Goal: Find specific page/section: Find specific page/section

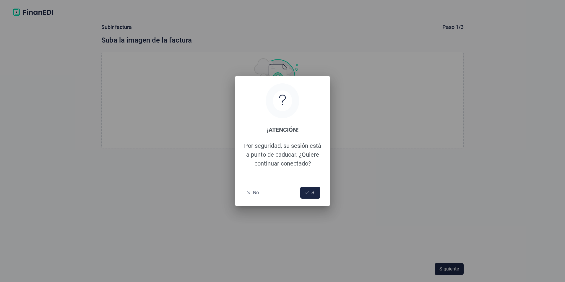
click at [250, 194] on button "No" at bounding box center [252, 193] width 21 height 12
click at [255, 194] on span "No" at bounding box center [256, 192] width 6 height 7
click at [254, 194] on span "No" at bounding box center [256, 192] width 6 height 7
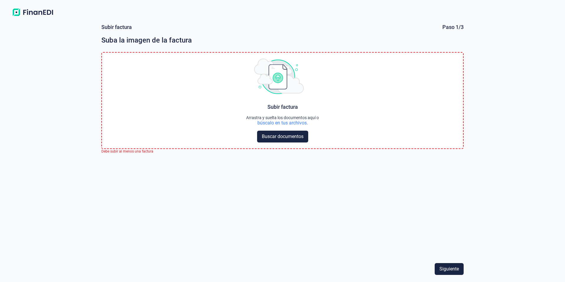
click at [447, 267] on span "Siguiente" at bounding box center [448, 268] width 19 height 7
click at [452, 26] on div "Paso 1/3" at bounding box center [452, 27] width 21 height 7
click at [28, 13] on img at bounding box center [32, 12] width 47 height 11
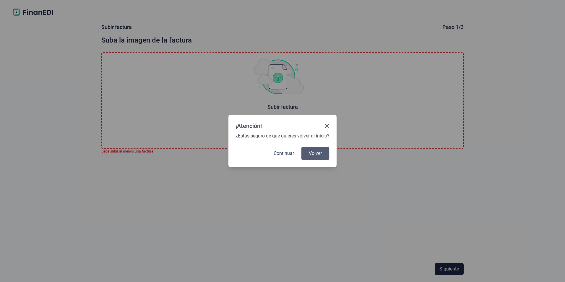
click at [313, 154] on span "Volver" at bounding box center [315, 153] width 13 height 7
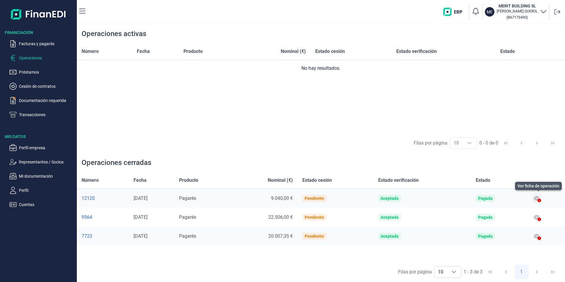
click at [536, 198] on icon at bounding box center [536, 198] width 5 height 5
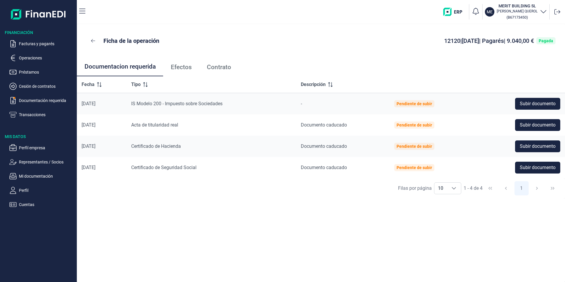
click at [186, 68] on span "Efectos" at bounding box center [181, 67] width 21 height 6
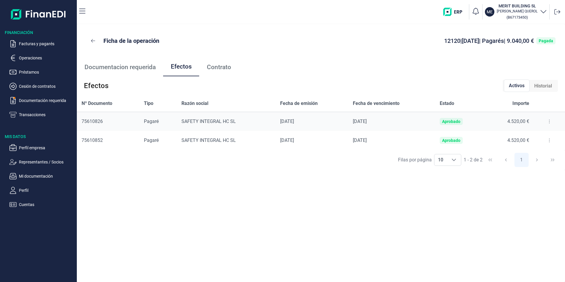
click at [213, 67] on span "Contrato" at bounding box center [219, 67] width 24 height 6
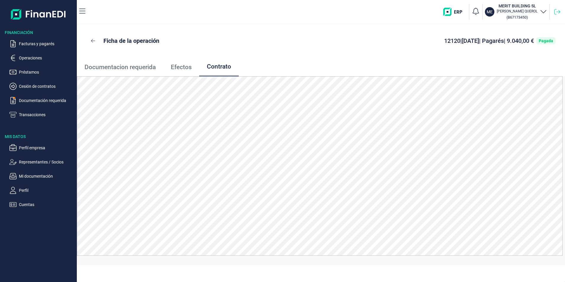
click at [558, 12] on icon at bounding box center [557, 12] width 6 height 6
